Goal: Task Accomplishment & Management: Manage account settings

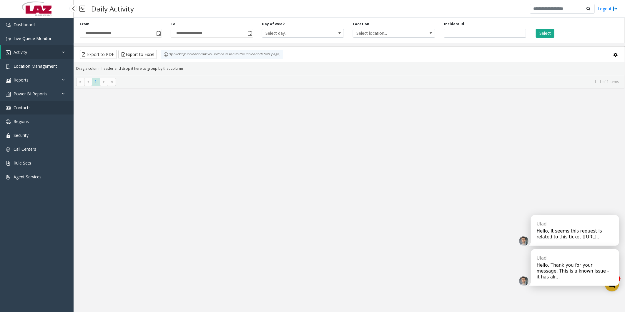
click at [21, 18] on span "Contacts" at bounding box center [22, 108] width 17 height 6
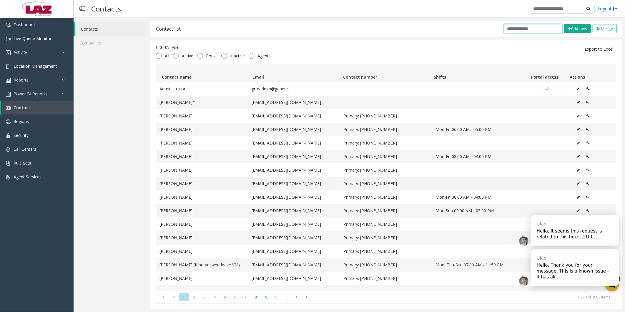
click at [160, 18] on input "text" at bounding box center [533, 28] width 59 height 9
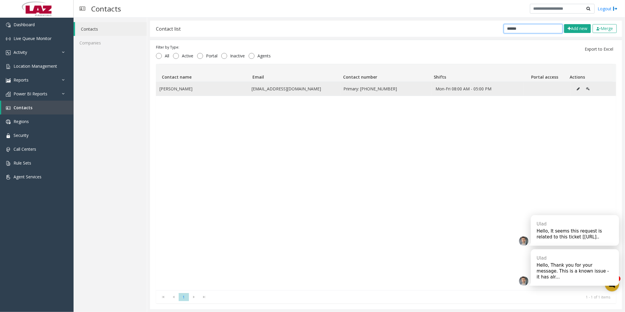
type input "******"
click at [160, 18] on icon "Data table" at bounding box center [578, 89] width 3 height 4
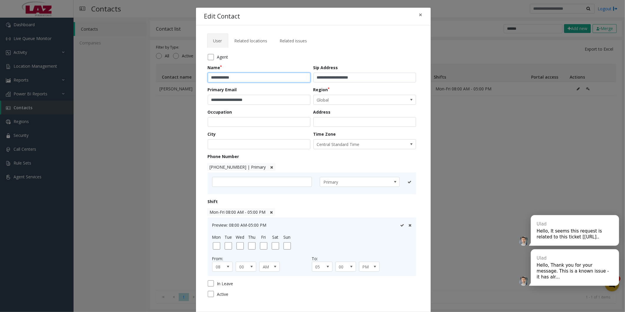
click at [160, 18] on input "**********" at bounding box center [259, 78] width 103 height 10
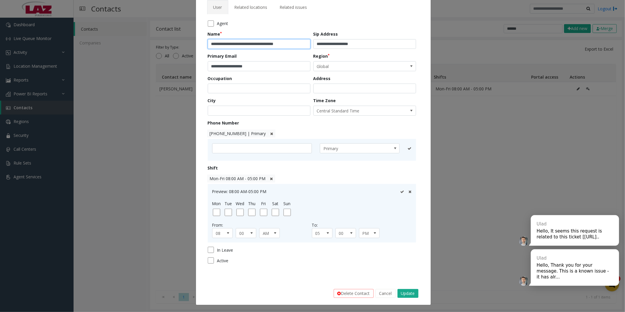
scroll to position [34, 0]
type input "**********"
click at [160, 18] on button "Update" at bounding box center [407, 292] width 21 height 9
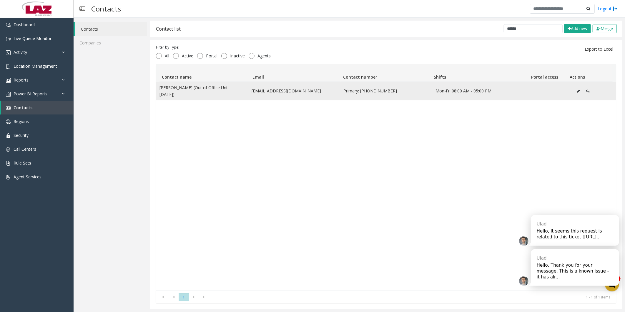
click at [160, 18] on icon "Data table" at bounding box center [578, 91] width 3 height 4
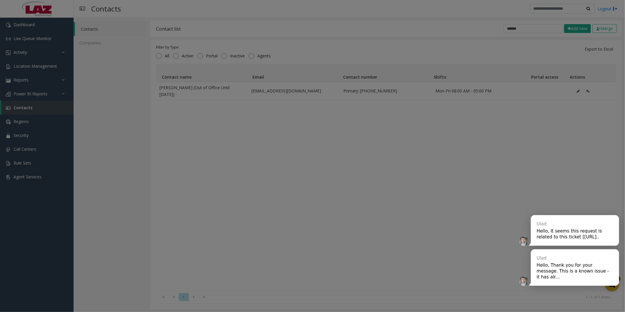
scroll to position [0, 0]
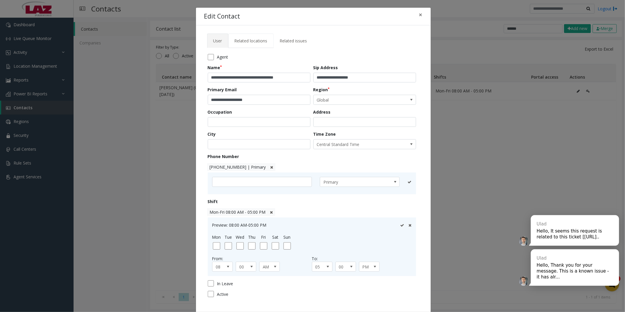
click at [160, 18] on span "Related locations" at bounding box center [250, 41] width 33 height 6
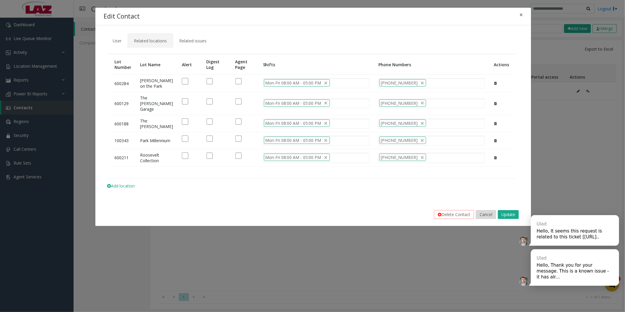
click at [160, 18] on button "Cancel" at bounding box center [486, 214] width 20 height 9
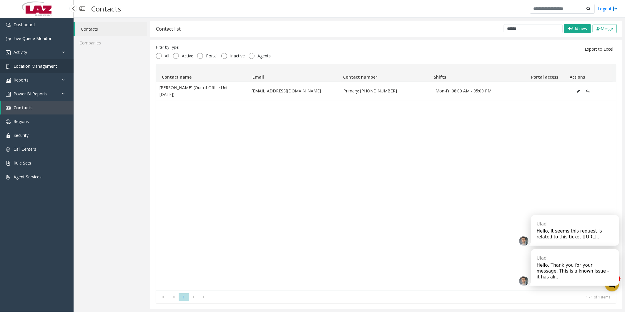
click at [32, 18] on span "Location Management" at bounding box center [36, 66] width 44 height 6
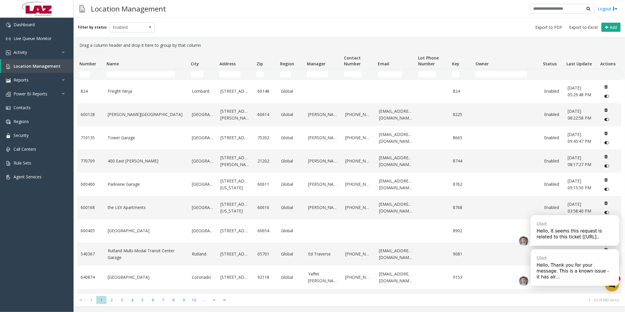
click at [137, 18] on td "Name Filter" at bounding box center [146, 74] width 84 height 11
click at [136, 18] on td "Name Filter" at bounding box center [146, 74] width 84 height 11
click at [136, 18] on input "Name Filter" at bounding box center [140, 74] width 68 height 6
type input "*"
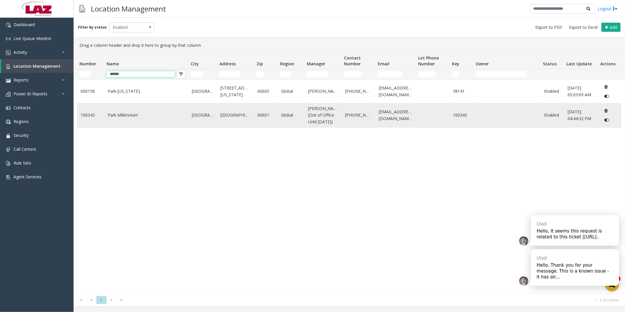
type input "******"
click at [111, 18] on td "Park Millennium" at bounding box center [146, 115] width 84 height 24
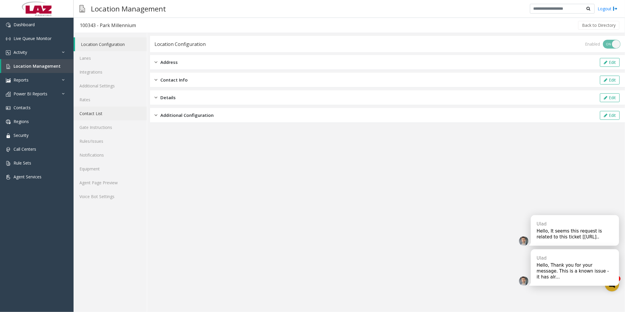
click at [104, 18] on link "Contact List" at bounding box center [110, 113] width 73 height 14
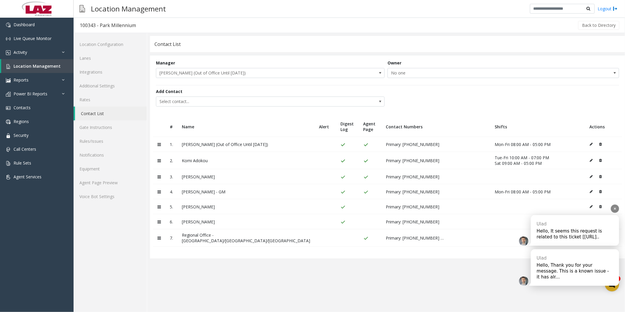
click at [160, 18] on div "Hello, Thank you for your message. This is a known issue - it has alr..." at bounding box center [575, 271] width 76 height 18
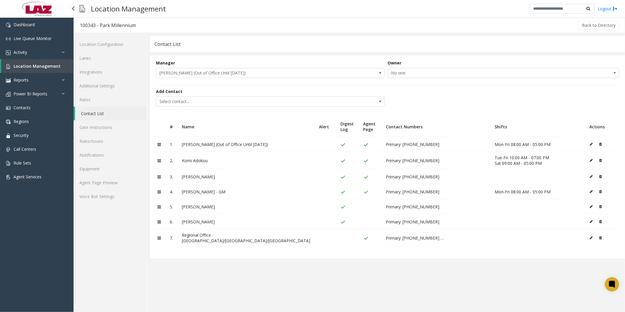
click at [28, 18] on link "Location Management" at bounding box center [37, 66] width 72 height 14
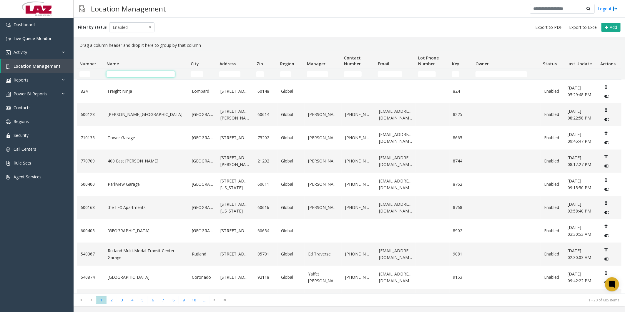
click at [127, 18] on input "Name Filter" at bounding box center [140, 74] width 68 height 6
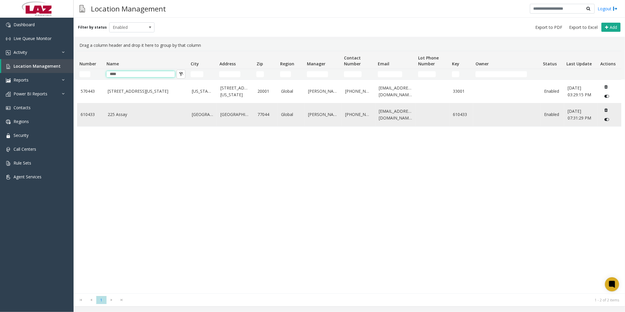
type input "****"
click at [119, 18] on link "225 Assay" at bounding box center [146, 114] width 77 height 6
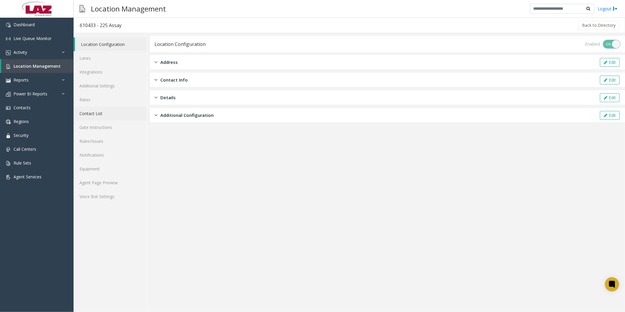
click at [97, 18] on link "Contact List" at bounding box center [110, 113] width 73 height 14
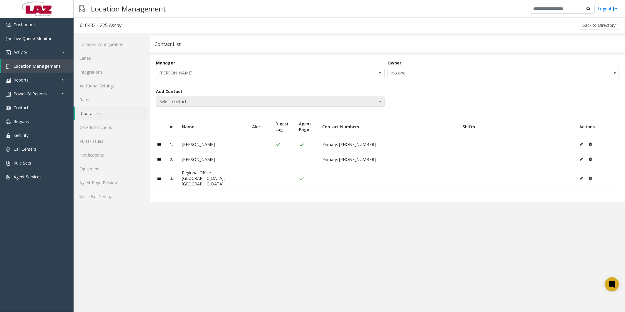
click at [160, 18] on span "Select contact..." at bounding box center [247, 101] width 182 height 9
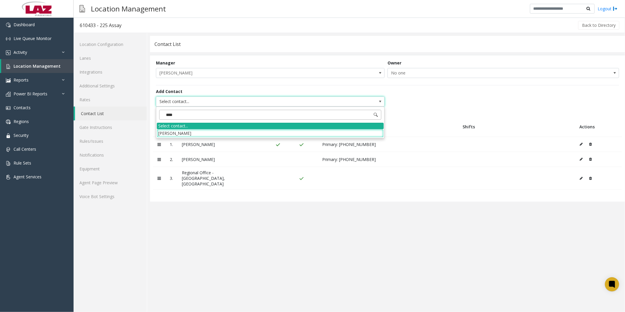
type input "****"
click at [160, 18] on li "[PERSON_NAME]" at bounding box center [270, 133] width 227 height 8
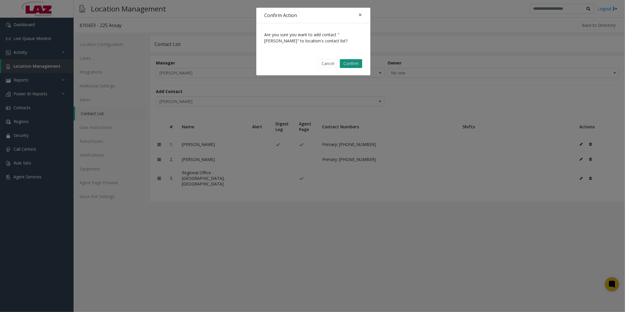
click at [160, 18] on button "Confirm" at bounding box center [351, 63] width 22 height 9
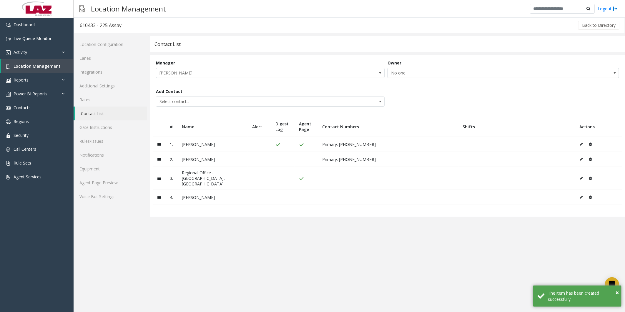
click at [160, 18] on icon at bounding box center [581, 197] width 3 height 4
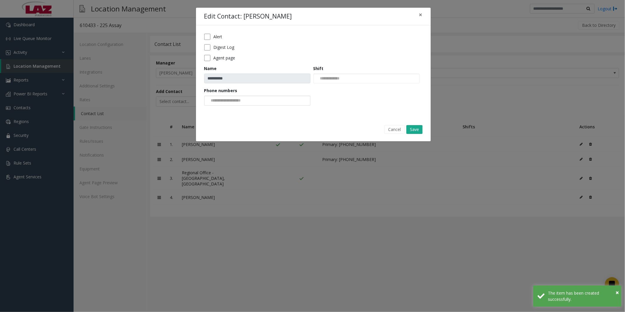
click at [160, 18] on input at bounding box center [226, 100] width 44 height 9
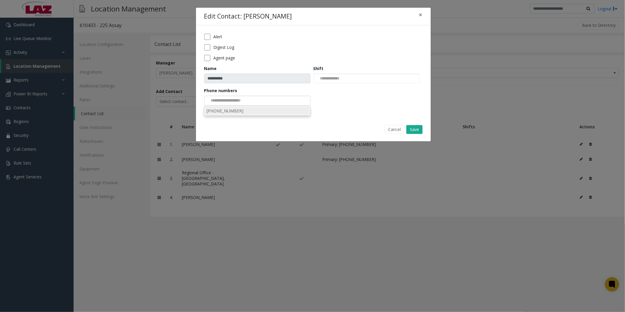
click at [160, 18] on li "[PHONE_NUMBER]" at bounding box center [257, 111] width 104 height 8
click at [160, 18] on button "Save" at bounding box center [414, 129] width 16 height 9
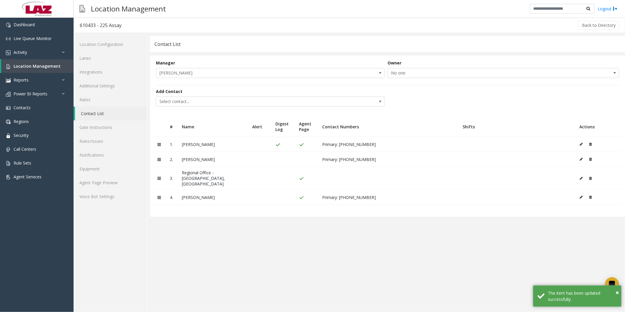
click at [160, 18] on button at bounding box center [582, 144] width 6 height 9
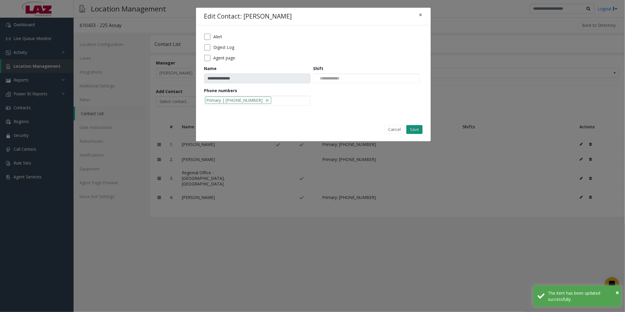
click at [160, 18] on button "Save" at bounding box center [414, 129] width 16 height 9
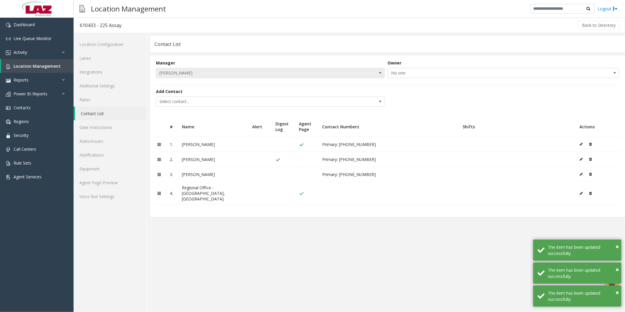
click at [160, 18] on span "[PERSON_NAME]" at bounding box center [247, 72] width 182 height 9
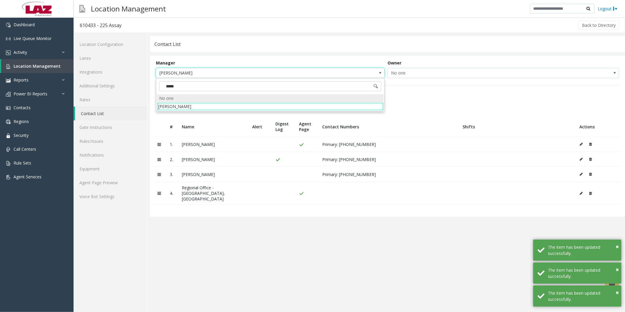
type input "******"
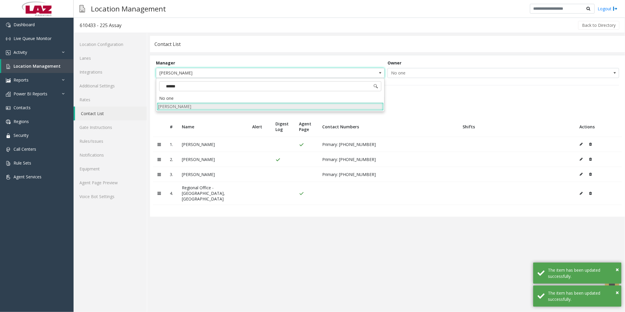
click at [160, 18] on li "[PERSON_NAME]" at bounding box center [270, 106] width 227 height 8
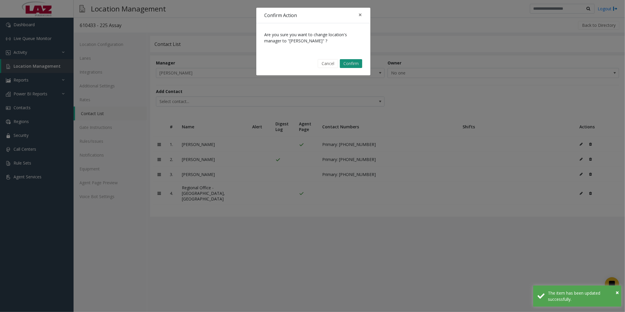
click at [160, 18] on button "Confirm" at bounding box center [351, 63] width 22 height 9
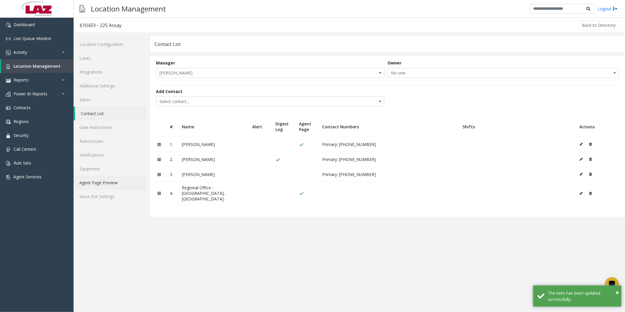
click at [102, 18] on link "Agent Page Preview" at bounding box center [110, 183] width 73 height 14
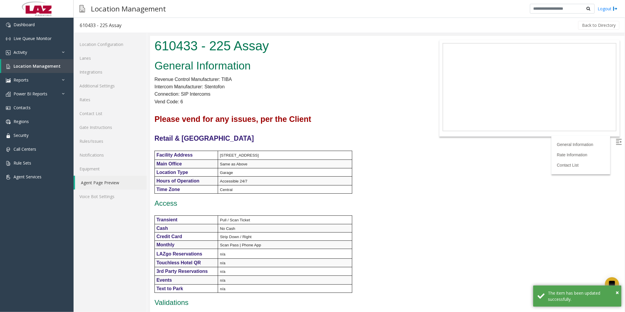
click at [160, 18] on div "General Information Revenue Control Manufacturer: TIBA Intercom Manufacturer: S…" at bounding box center [288, 233] width 276 height 352
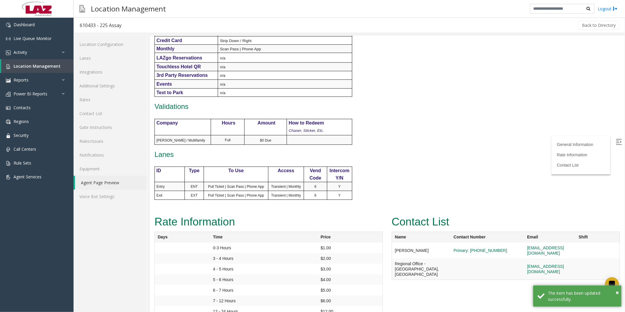
scroll to position [217, 0]
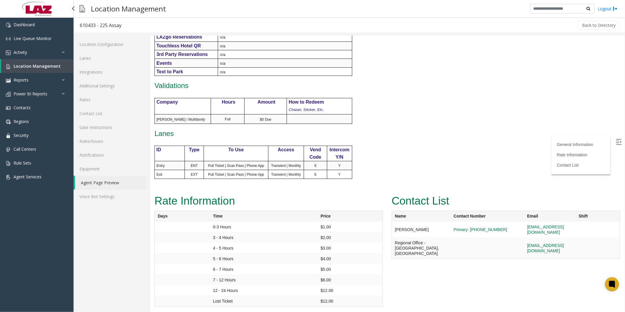
click at [16, 18] on span "Location Management" at bounding box center [37, 66] width 47 height 6
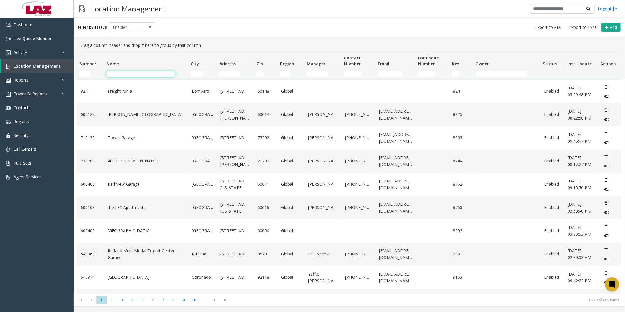
click at [146, 18] on input "Name Filter" at bounding box center [140, 74] width 68 height 6
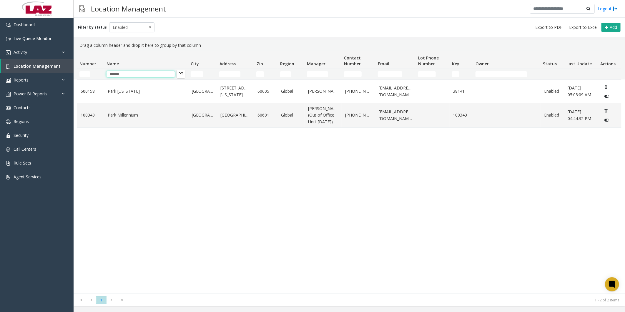
type input "******"
click at [160, 18] on div "[GEOGRAPHIC_DATA][US_STATE][STREET_ADDRESS][US_STATE] Global [PERSON_NAME] [PHO…" at bounding box center [349, 186] width 544 height 214
click at [154, 18] on link "Park Millennium" at bounding box center [146, 115] width 77 height 6
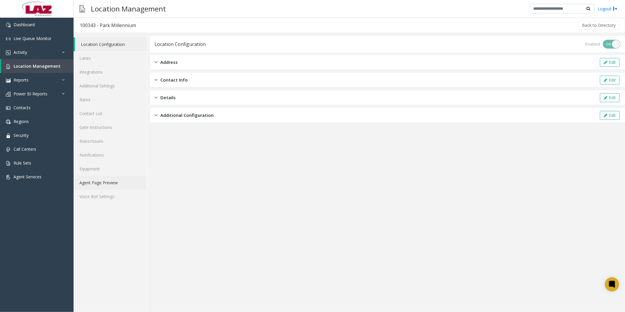
click at [97, 18] on link "Agent Page Preview" at bounding box center [110, 183] width 73 height 14
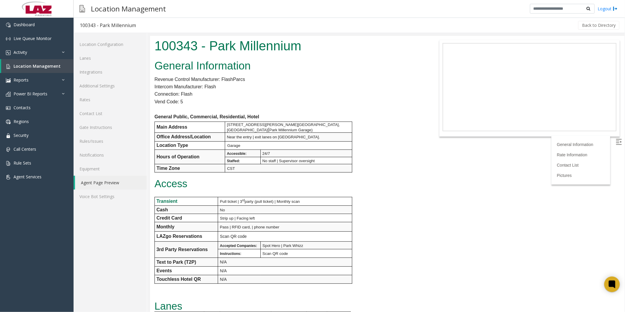
click at [160, 18] on div at bounding box center [612, 284] width 16 height 16
click at [35, 18] on span "Location Management" at bounding box center [37, 66] width 47 height 6
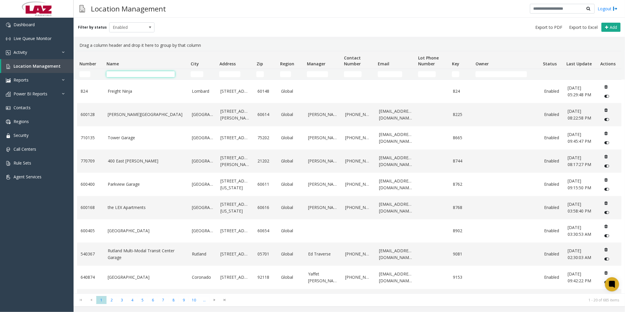
click at [160, 18] on input "Name Filter" at bounding box center [140, 74] width 68 height 6
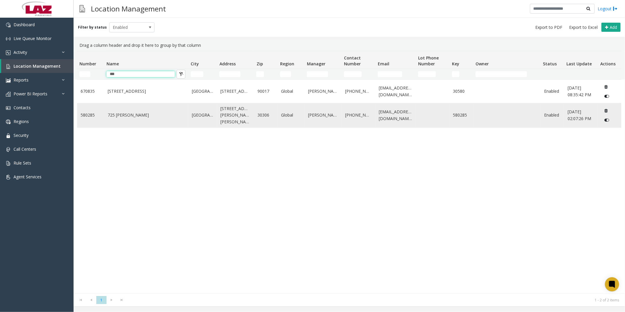
type input "***"
click at [131, 18] on link "725 [PERSON_NAME]" at bounding box center [146, 115] width 77 height 6
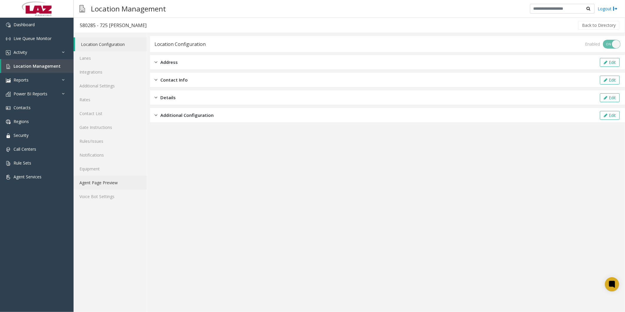
click at [101, 18] on link "Agent Page Preview" at bounding box center [110, 183] width 73 height 14
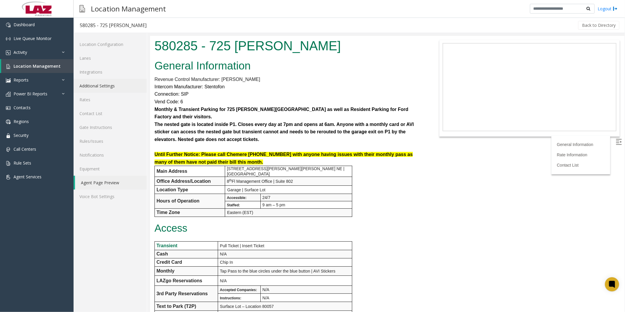
click at [102, 18] on link "Additional Settings" at bounding box center [110, 86] width 73 height 14
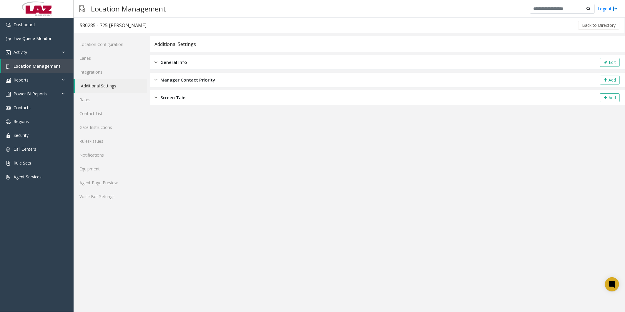
click at [160, 18] on div "General Info Edit" at bounding box center [387, 62] width 475 height 15
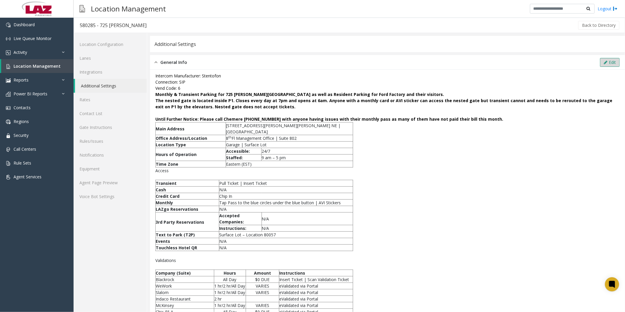
click at [160, 18] on button "Edit" at bounding box center [610, 62] width 20 height 9
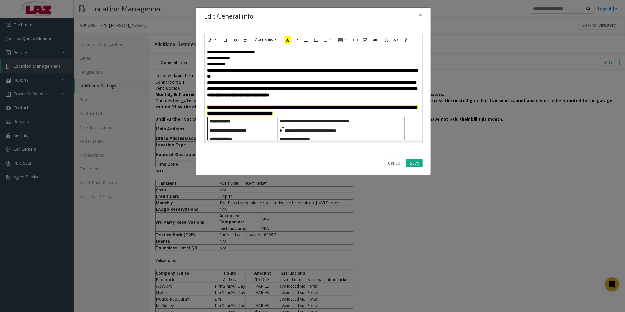
click at [160, 18] on p "**********" at bounding box center [313, 110] width 212 height 12
drag, startPoint x: 385, startPoint y: 118, endPoint x: 207, endPoint y: 112, distance: 177.8
click at [160, 18] on p "**********" at bounding box center [313, 110] width 212 height 12
copy font "**********"
click at [160, 18] on button "Save" at bounding box center [414, 163] width 16 height 9
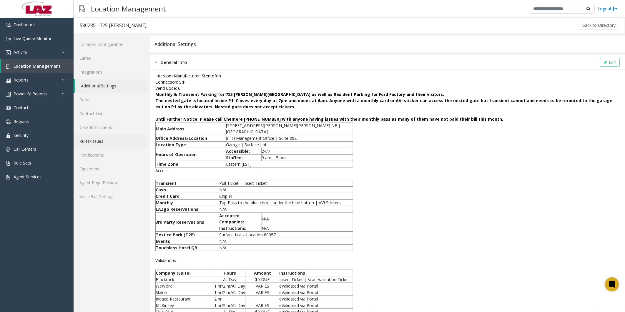
click at [96, 18] on link "Rules/Issues" at bounding box center [110, 141] width 73 height 14
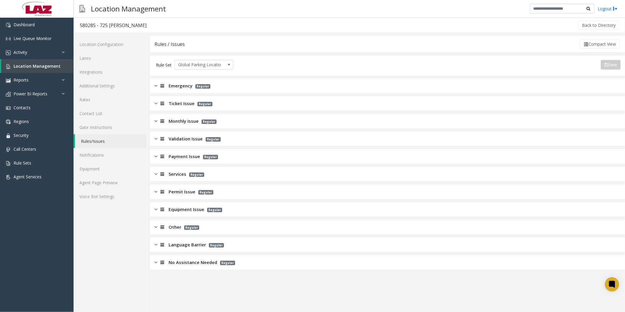
click at [160, 18] on span "Monthly Issue" at bounding box center [184, 121] width 30 height 7
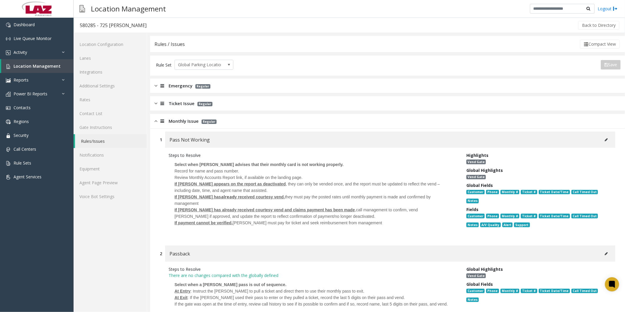
click at [160, 18] on icon at bounding box center [605, 140] width 3 height 4
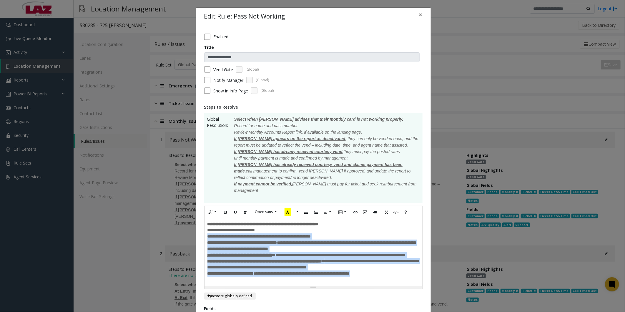
drag, startPoint x: 407, startPoint y: 279, endPoint x: 205, endPoint y: 232, distance: 207.0
click at [160, 18] on div "**********" at bounding box center [313, 255] width 212 height 56
paste div
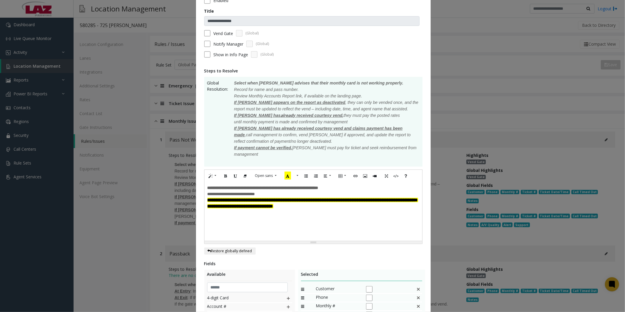
scroll to position [131, 0]
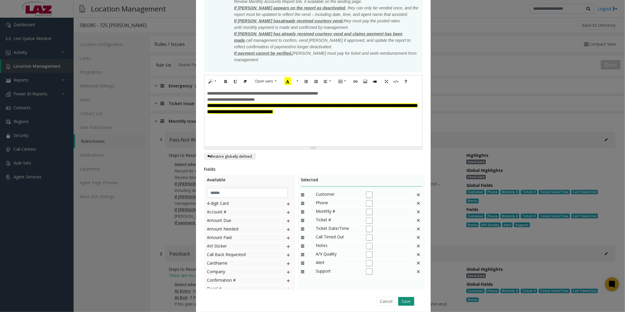
click at [160, 18] on button "Save" at bounding box center [406, 301] width 16 height 9
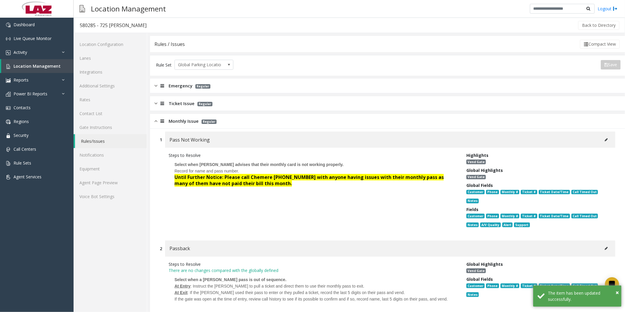
scroll to position [163, 0]
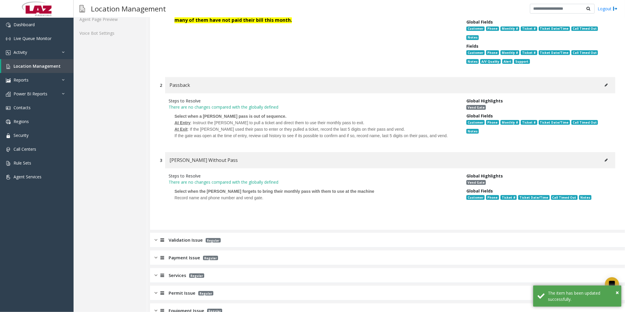
click at [160, 18] on icon at bounding box center [605, 85] width 3 height 4
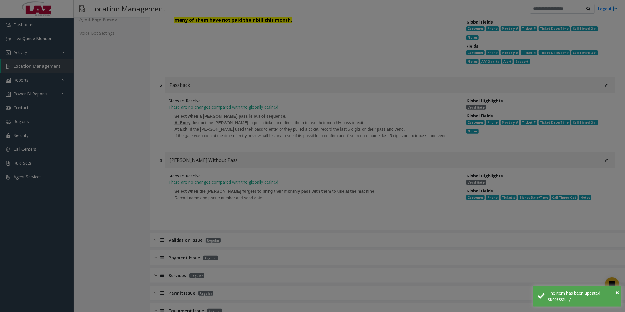
scroll to position [0, 0]
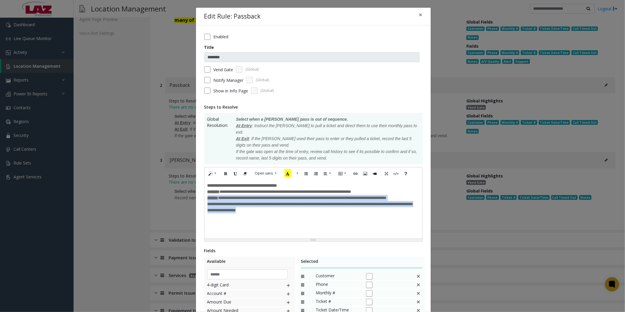
drag, startPoint x: 276, startPoint y: 202, endPoint x: 204, endPoint y: 191, distance: 72.8
click at [160, 18] on div "**********" at bounding box center [313, 208] width 218 height 59
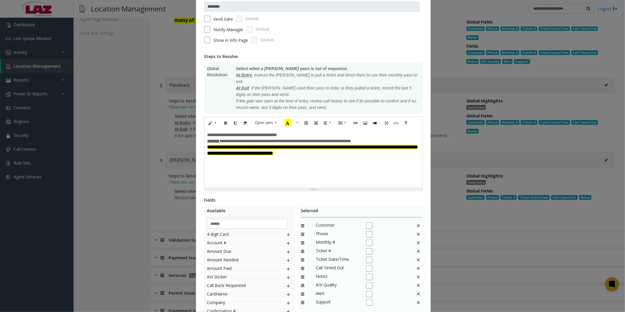
scroll to position [95, 0]
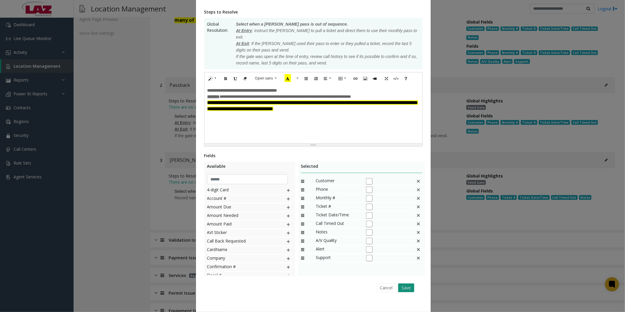
click at [160, 18] on button "Save" at bounding box center [406, 287] width 16 height 9
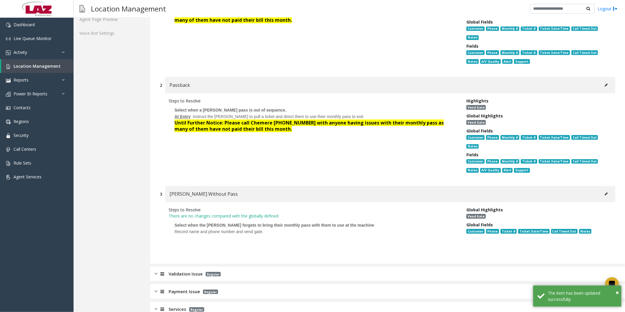
click at [160, 18] on button at bounding box center [605, 193] width 9 height 9
type input "**********"
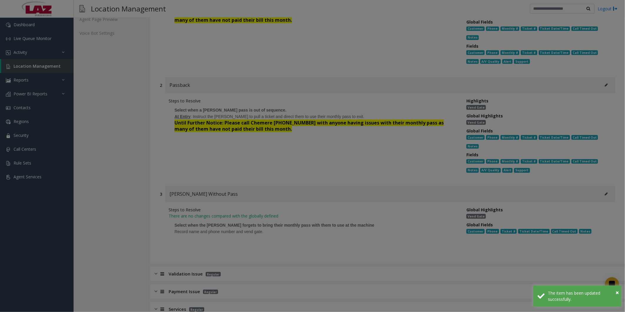
scroll to position [0, 0]
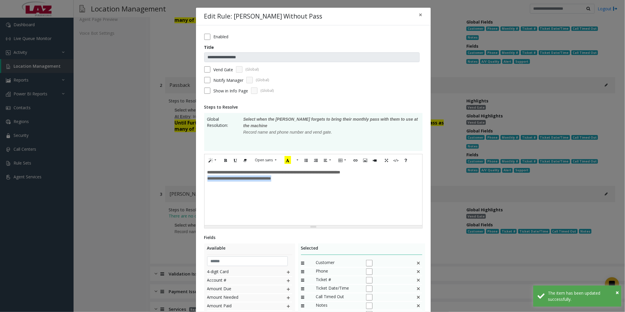
drag, startPoint x: 299, startPoint y: 178, endPoint x: 201, endPoint y: 178, distance: 98.2
click at [160, 18] on div "**********" at bounding box center [313, 209] width 235 height 369
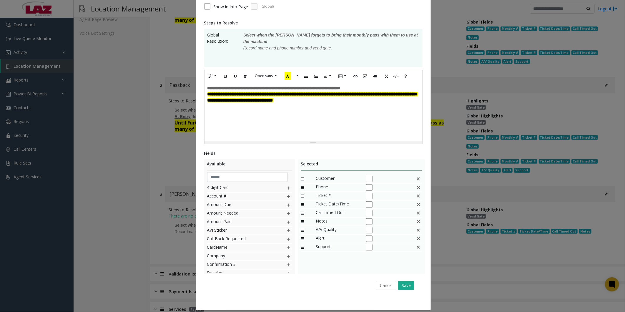
scroll to position [89, 0]
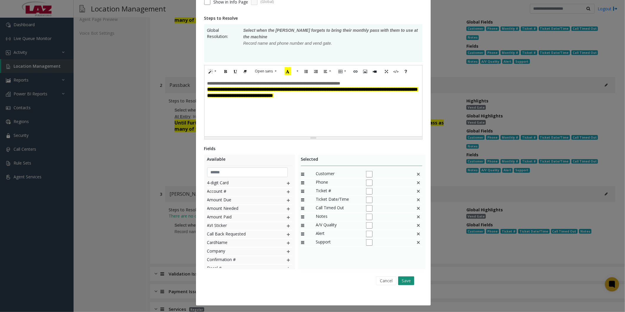
click at [160, 18] on button "Save" at bounding box center [406, 280] width 16 height 9
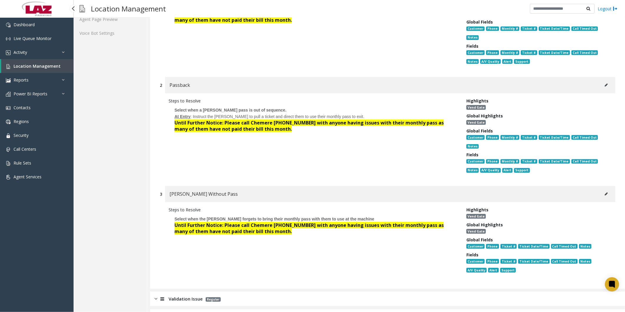
click at [31, 18] on span "Location Management" at bounding box center [37, 66] width 47 height 6
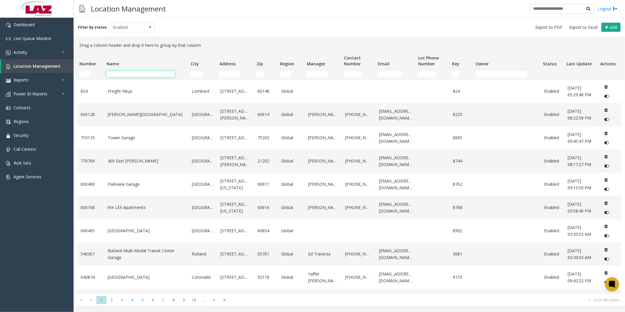
click at [114, 18] on input "Name Filter" at bounding box center [140, 74] width 68 height 6
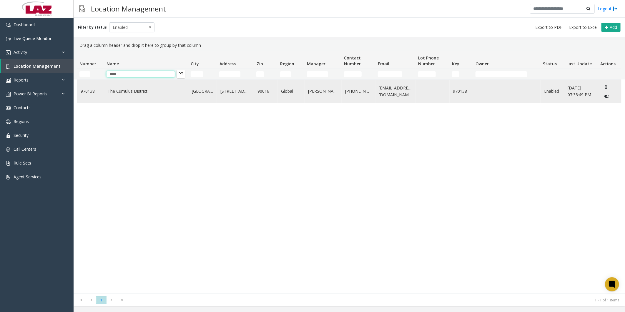
type input "****"
click at [149, 18] on link "The Cumulus District" at bounding box center [146, 91] width 77 height 6
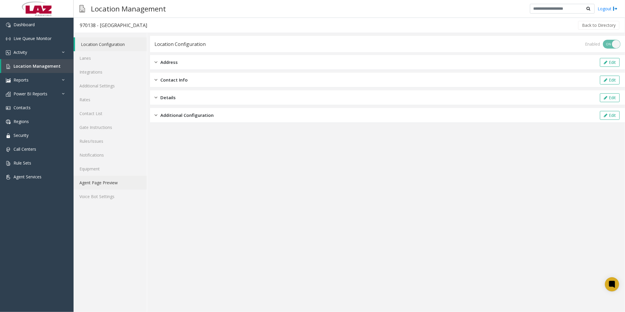
click at [89, 18] on link "Agent Page Preview" at bounding box center [110, 183] width 73 height 14
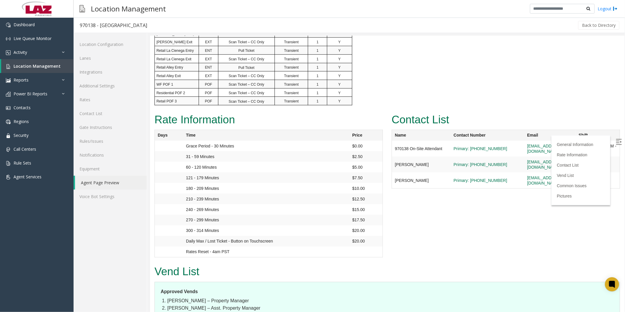
scroll to position [490, 0]
